Goal: Task Accomplishment & Management: Manage account settings

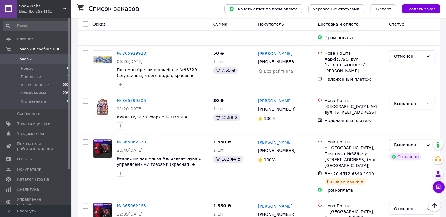
scroll to position [147, 0]
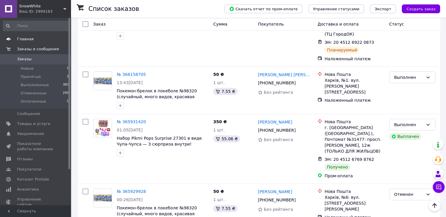
click at [26, 36] on link "Главная" at bounding box center [36, 39] width 72 height 10
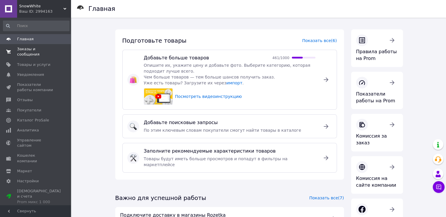
click at [31, 52] on link "Заказы и сообщения 0 0" at bounding box center [36, 51] width 72 height 15
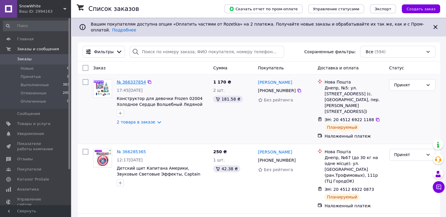
click at [139, 80] on link "№ 366337854" at bounding box center [131, 82] width 29 height 5
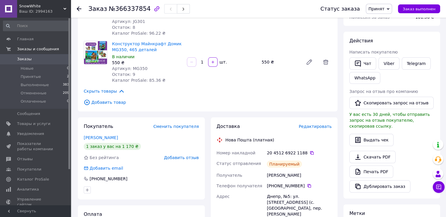
scroll to position [88, 0]
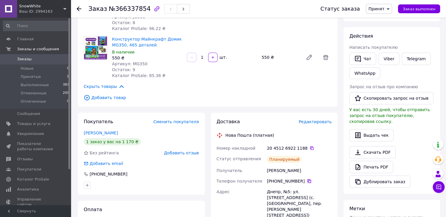
click at [307, 179] on icon at bounding box center [309, 181] width 5 height 5
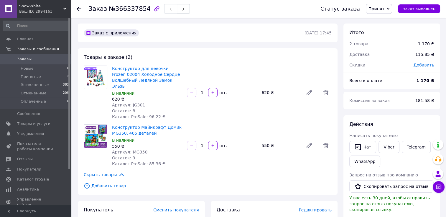
click at [79, 10] on icon at bounding box center [79, 8] width 5 height 5
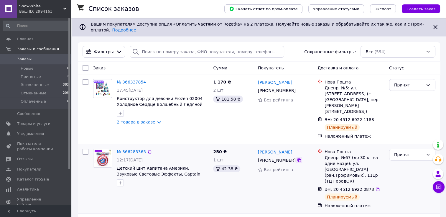
click at [297, 158] on icon at bounding box center [299, 160] width 5 height 5
click at [59, 7] on span "SnowWhite" at bounding box center [41, 6] width 44 height 5
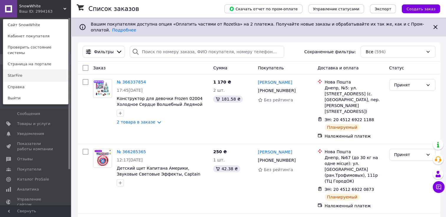
click at [24, 70] on link "StarFire" at bounding box center [35, 75] width 65 height 11
